Goal: Complete application form: Complete application form

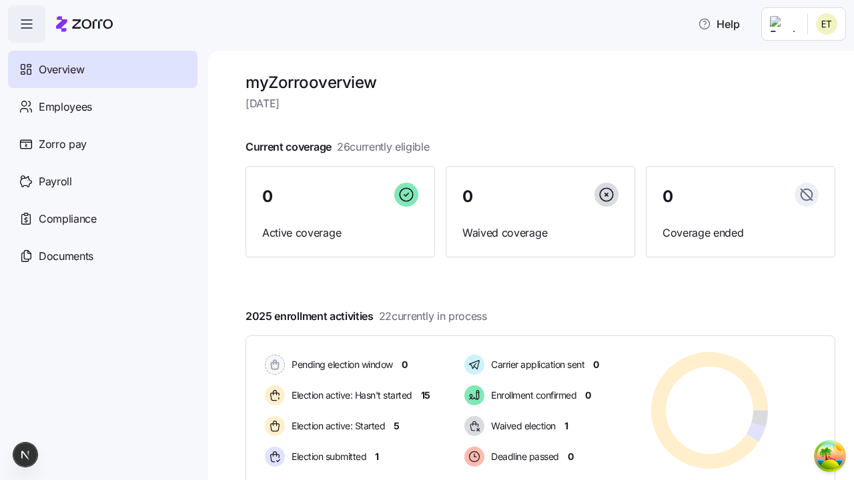
click at [65, 106] on span "Employees" at bounding box center [65, 107] width 53 height 17
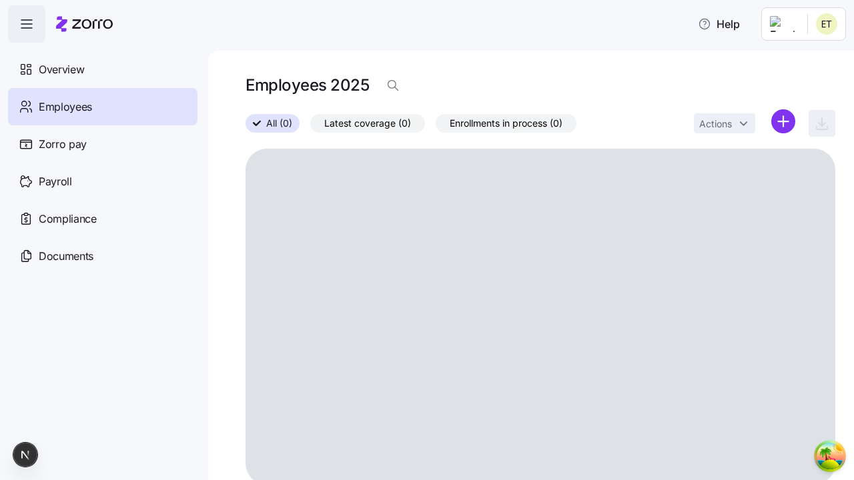
click at [783, 121] on html "Help Overview Employees Zorro pay Payroll Compliance Documents Employees 2025 A…" at bounding box center [427, 236] width 854 height 472
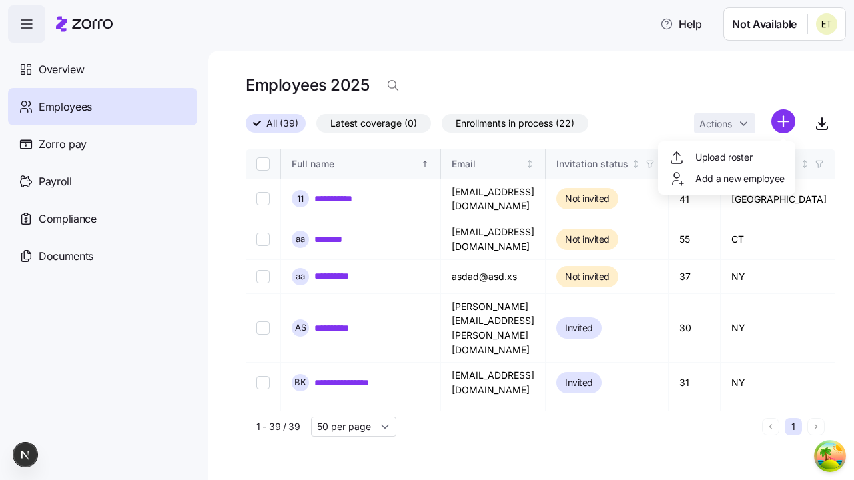
click at [726, 179] on span "Add a new employee" at bounding box center [739, 178] width 89 height 13
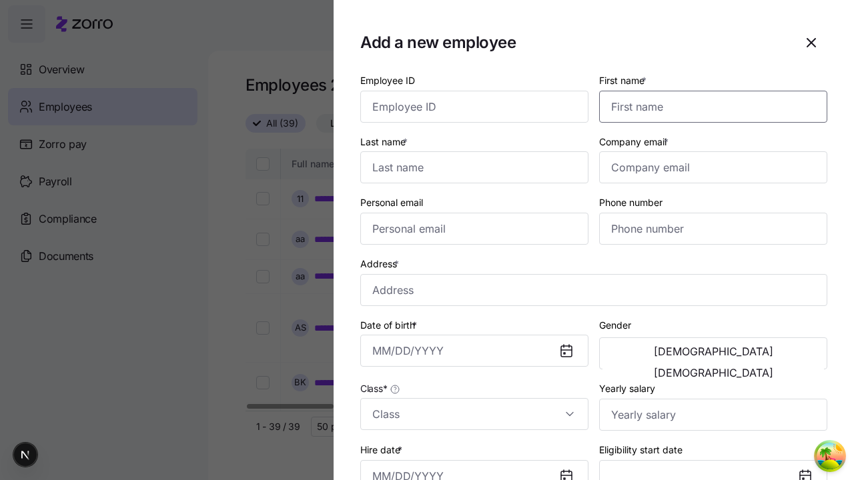
click at [708, 91] on input "First name *" at bounding box center [713, 107] width 228 height 32
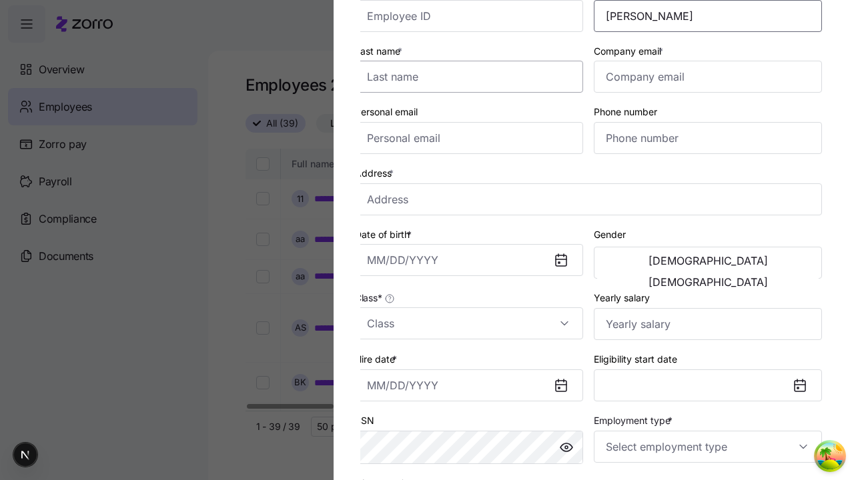
type input "[PERSON_NAME]"
click at [474, 77] on input "Last name *" at bounding box center [469, 77] width 228 height 32
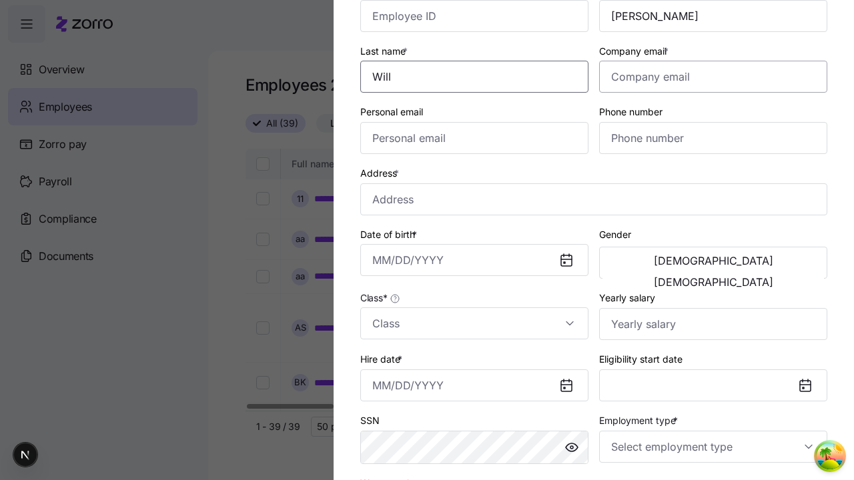
type input "Will"
click at [713, 77] on input "Company email *" at bounding box center [713, 77] width 228 height 32
type input "[EMAIL_ADDRESS][DOMAIN_NAME]"
click at [474, 138] on input "Personal email" at bounding box center [474, 138] width 228 height 32
type input "[EMAIL_ADDRESS][DOMAIN_NAME]"
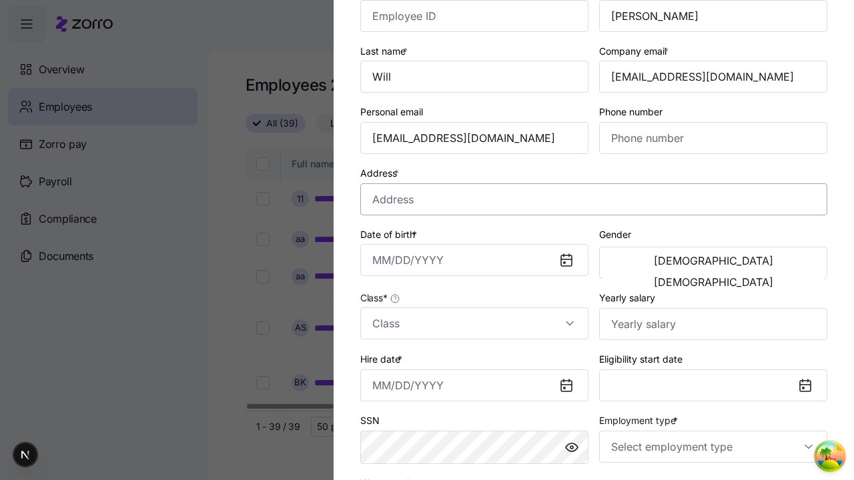
click at [594, 199] on input "Address *" at bounding box center [593, 199] width 467 height 32
type input "[GEOGRAPHIC_DATA][US_STATE], [GEOGRAPHIC_DATA], [GEOGRAPHIC_DATA]"
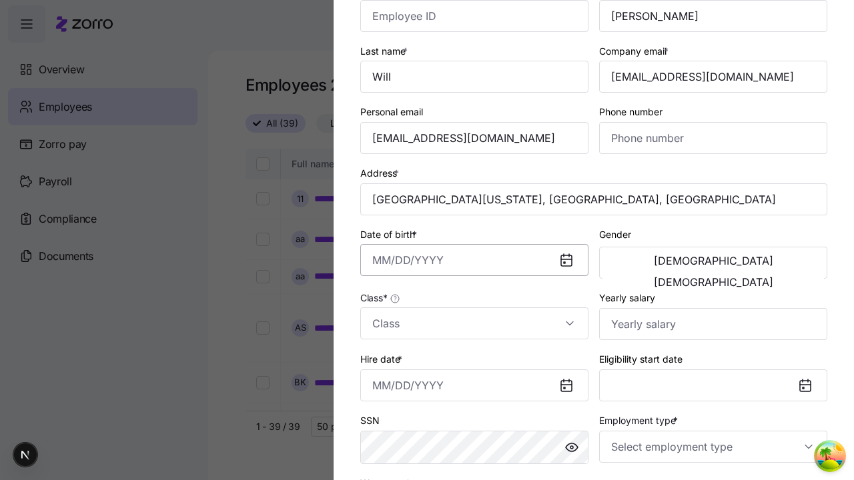
click at [474, 260] on input "Date of birth *" at bounding box center [474, 260] width 228 height 32
click at [486, 376] on button "1994" at bounding box center [486, 377] width 76 height 32
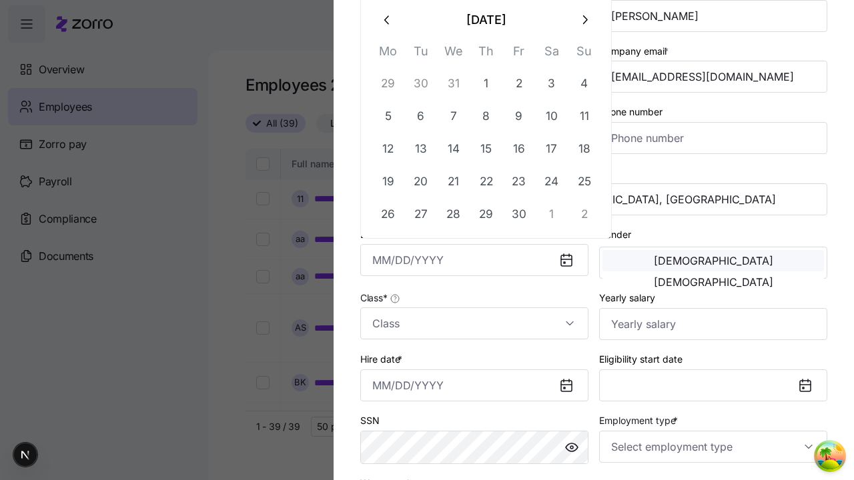
click at [420, 214] on button "27" at bounding box center [421, 214] width 32 height 32
type input "[DATE]"
click at [658, 263] on span "[DEMOGRAPHIC_DATA]" at bounding box center [713, 261] width 119 height 11
click at [474, 324] on input "Class *" at bounding box center [474, 324] width 228 height 32
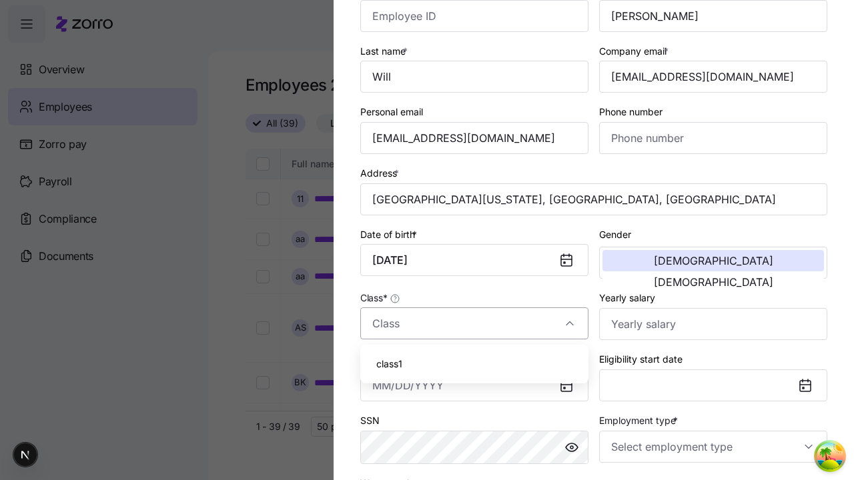
click at [474, 364] on div "class1" at bounding box center [475, 364] width 218 height 28
type input "class1"
click at [474, 385] on input "Hire date *" at bounding box center [474, 386] width 228 height 32
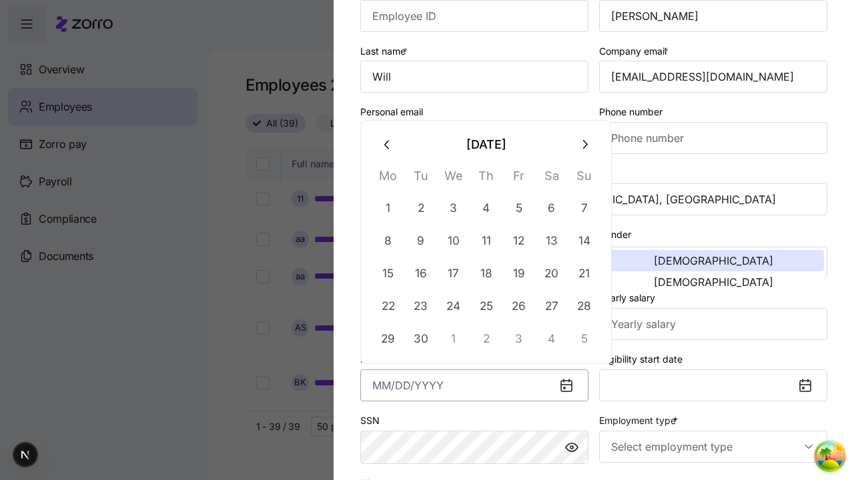
click at [518, 274] on button "19" at bounding box center [519, 274] width 32 height 32
type input "[DATE]"
click at [713, 446] on input "Employment type *" at bounding box center [713, 447] width 228 height 32
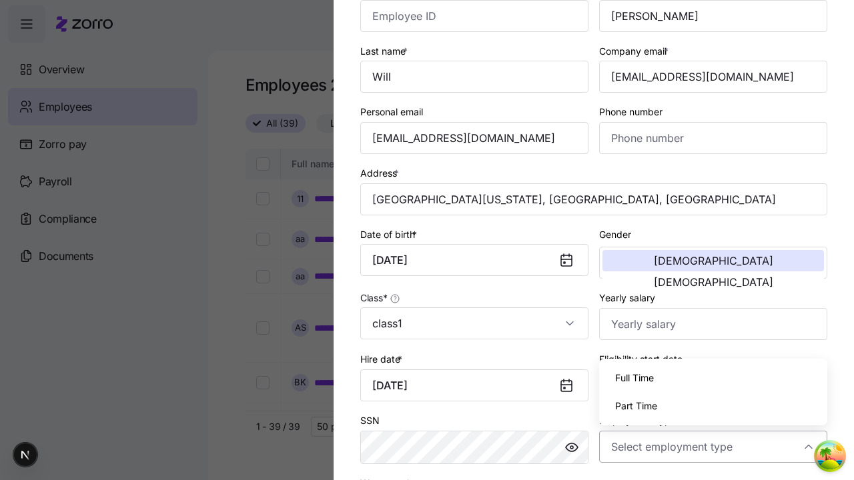
click at [713, 378] on div "Full Time" at bounding box center [714, 378] width 218 height 28
type input "Full Time"
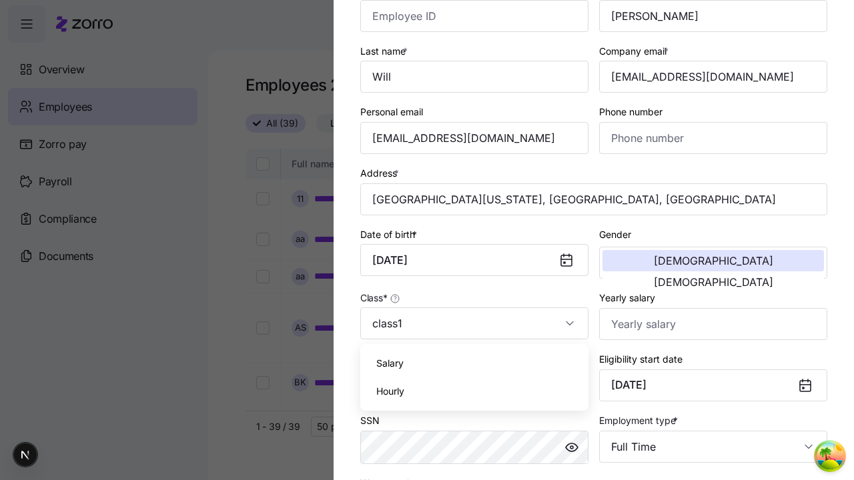
click at [474, 364] on div "Salary" at bounding box center [475, 364] width 218 height 28
type input "Salary"
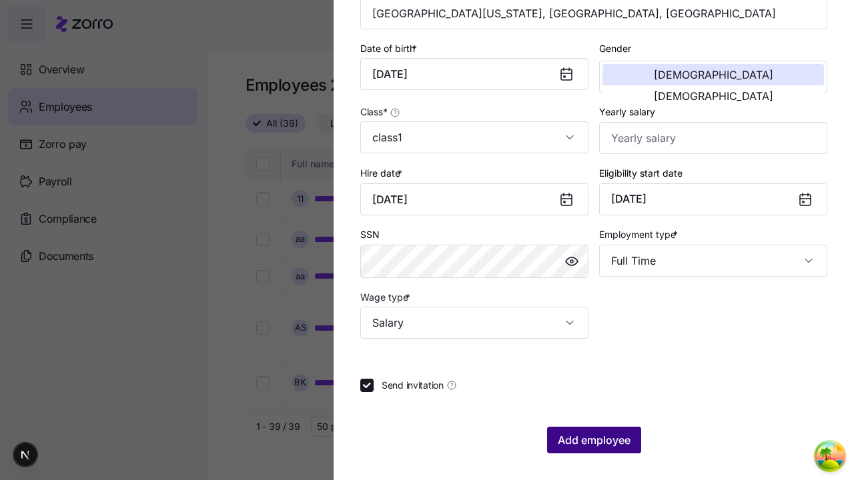
click at [593, 440] on span "Add employee" at bounding box center [594, 440] width 73 height 16
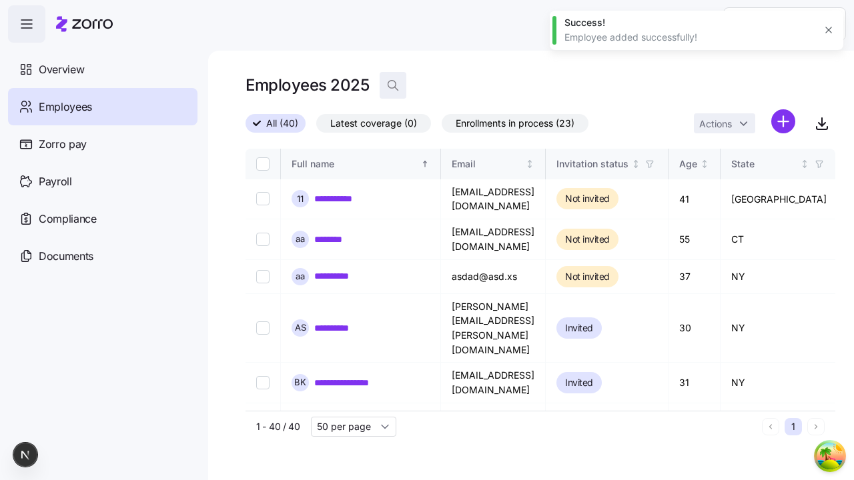
click at [392, 85] on icon "button" at bounding box center [392, 85] width 13 height 13
click at [512, 85] on input at bounding box center [513, 85] width 267 height 21
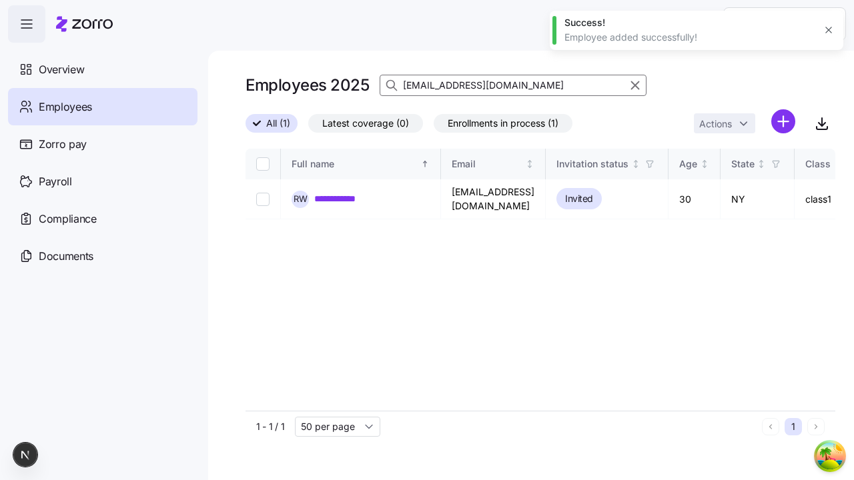
type input "[EMAIL_ADDRESS][DOMAIN_NAME]"
click at [263, 195] on input "Select record 1" at bounding box center [262, 198] width 13 height 13
checkbox input "true"
click at [398, 153] on html "**********" at bounding box center [427, 236] width 854 height 472
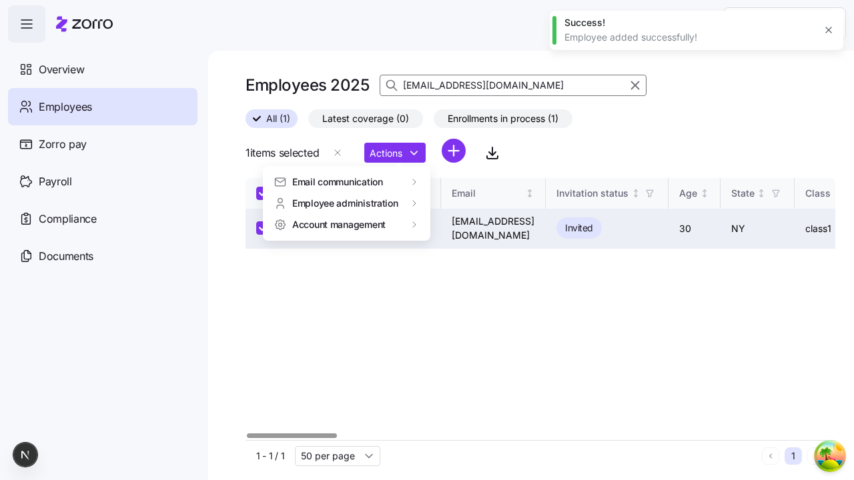
click at [340, 224] on span "Account management" at bounding box center [338, 224] width 93 height 13
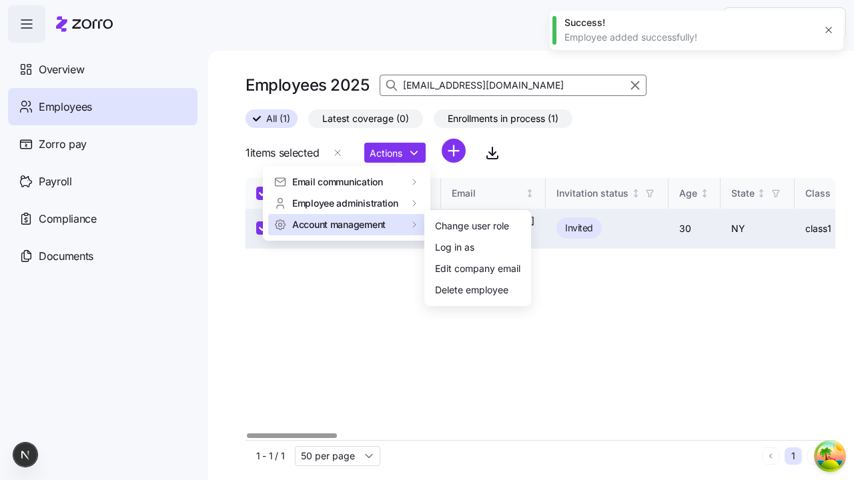
click at [478, 248] on div "Log in as" at bounding box center [478, 247] width 96 height 21
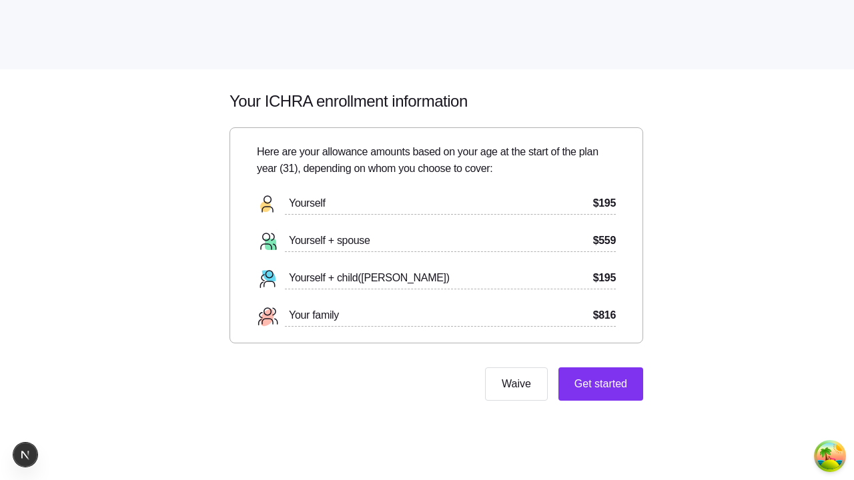
click at [599, 384] on span "Get started" at bounding box center [600, 384] width 53 height 16
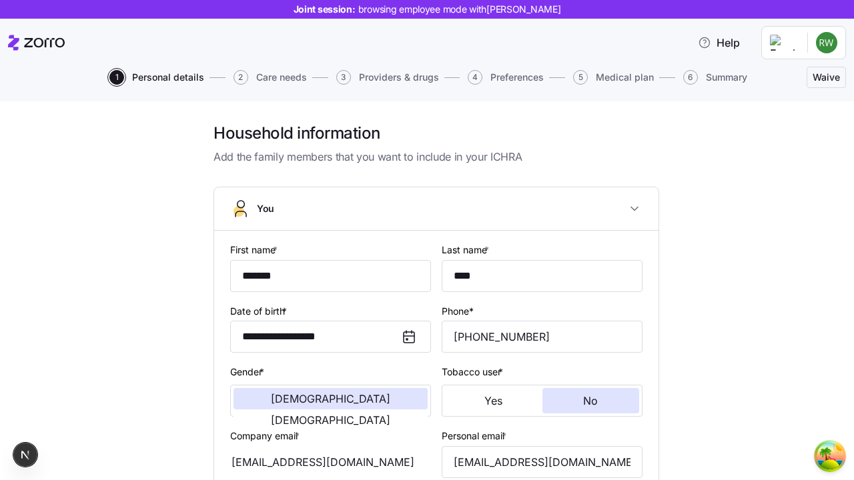
type input "1 (606) 813-8545"
click at [542, 462] on input "[EMAIL_ADDRESS][DOMAIN_NAME]" at bounding box center [542, 462] width 201 height 32
type input "jamar0@gmail.com"
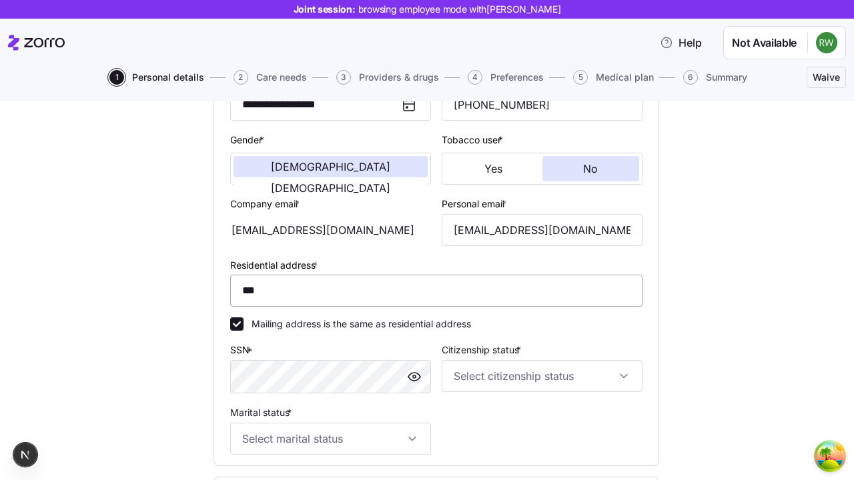
type input "**********"
click at [282, 169] on span "[DEMOGRAPHIC_DATA]" at bounding box center [330, 166] width 119 height 11
click at [590, 169] on span "No" at bounding box center [590, 168] width 15 height 11
click at [542, 376] on input "Citizenship status *" at bounding box center [542, 376] width 201 height 32
click at [0, 0] on span "US citizen" at bounding box center [0, 0] width 0 height 0
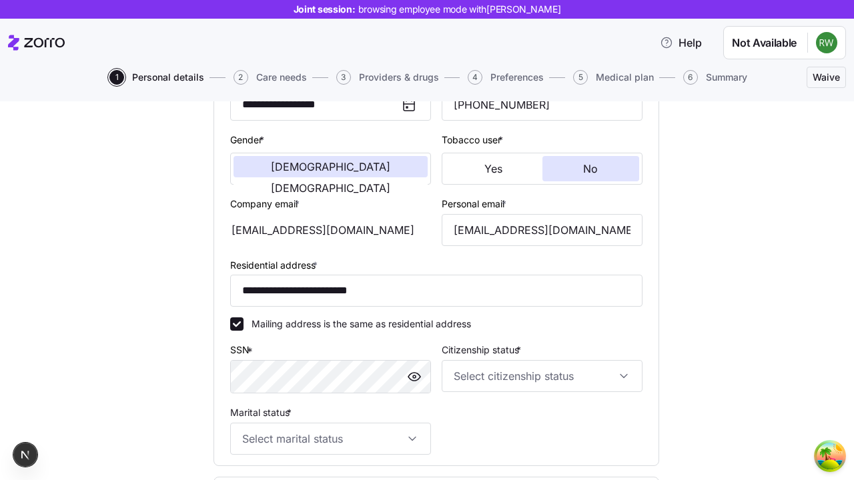
type input "US citizen"
click at [330, 438] on input "Marital status *" at bounding box center [330, 439] width 201 height 32
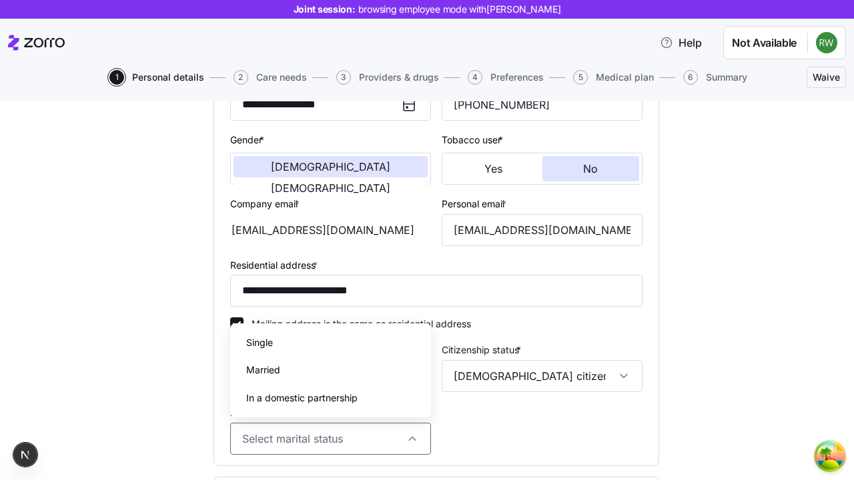
click at [260, 342] on span "Single" at bounding box center [259, 343] width 27 height 15
type input "Single"
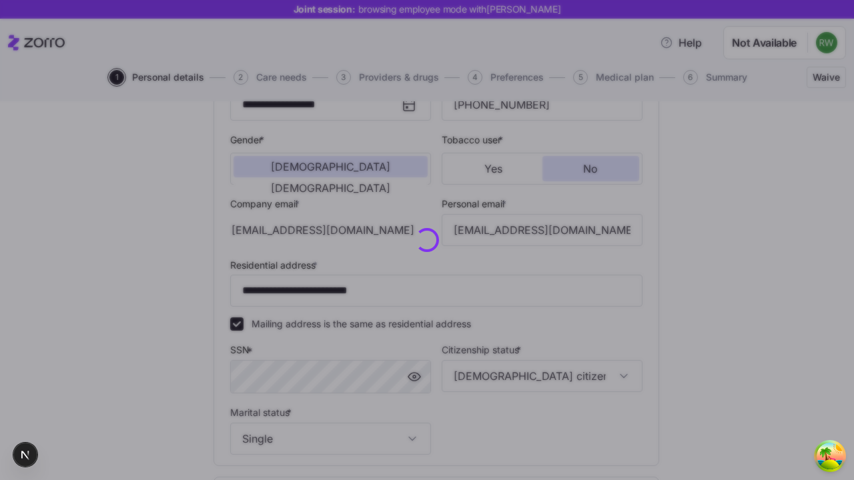
scroll to position [397, 0]
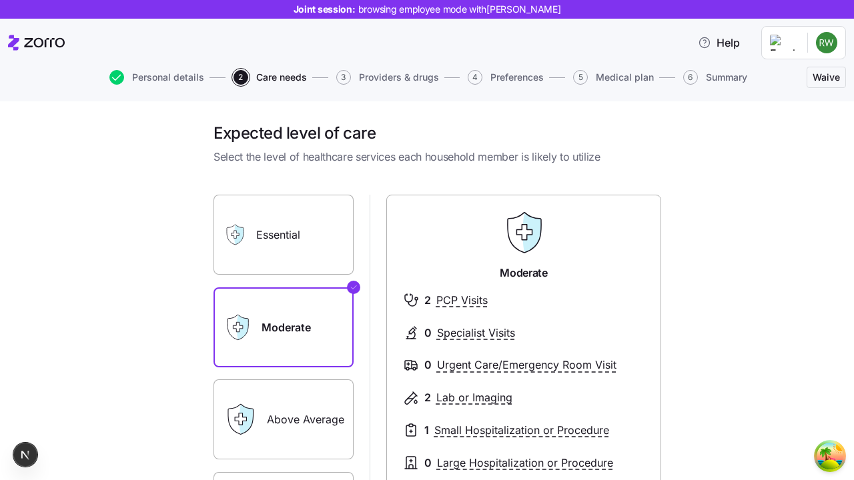
scroll to position [238, 0]
